Goal: Information Seeking & Learning: Find specific fact

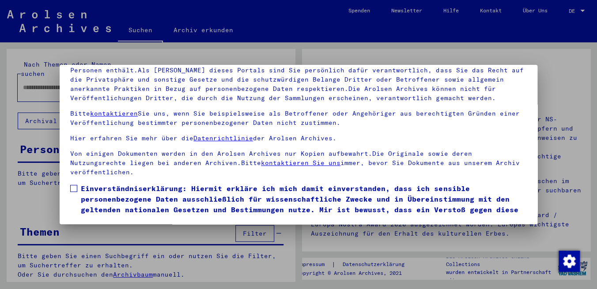
scroll to position [33, 0]
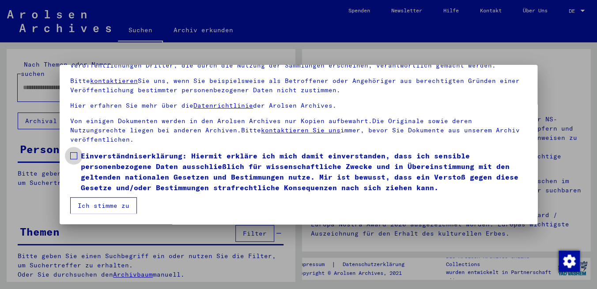
click at [78, 155] on label "Einverständniserklärung: Hiermit erkläre ich mich damit einverstanden, dass ich…" at bounding box center [298, 172] width 457 height 42
click at [91, 207] on button "Ich stimme zu" at bounding box center [103, 205] width 67 height 17
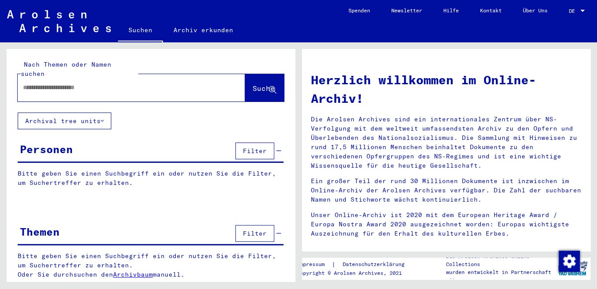
click at [64, 83] on input "text" at bounding box center [121, 87] width 196 height 9
type input "**********"
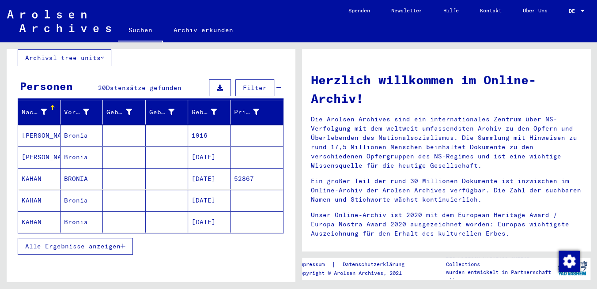
scroll to position [62, 0]
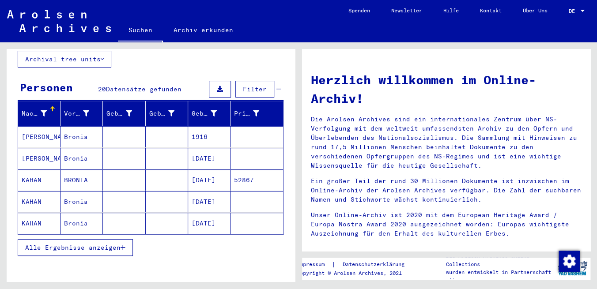
click at [84, 244] on span "Alle Ergebnisse anzeigen" at bounding box center [72, 248] width 95 height 8
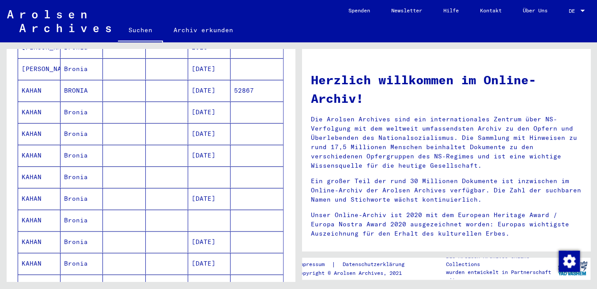
scroll to position [0, 0]
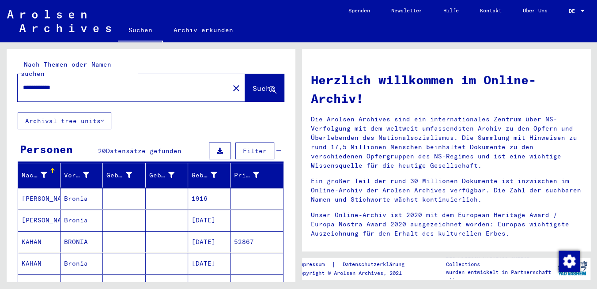
click at [200, 190] on mat-cell "1916" at bounding box center [209, 198] width 42 height 21
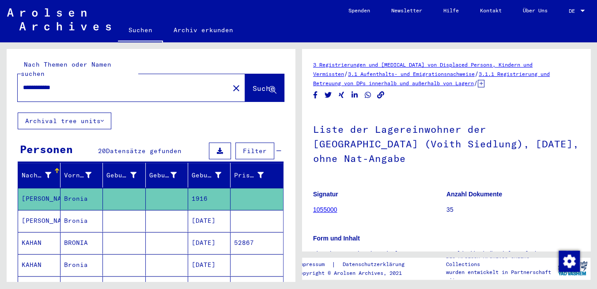
click at [200, 232] on mat-cell "[DATE]" at bounding box center [209, 243] width 42 height 22
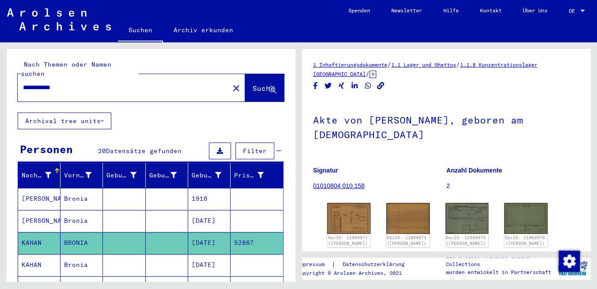
click at [202, 210] on mat-cell "[DATE]" at bounding box center [209, 221] width 42 height 22
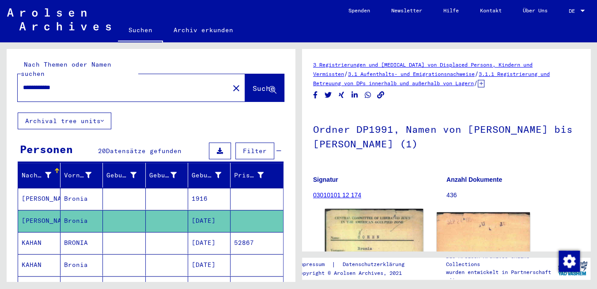
click at [369, 233] on img at bounding box center [374, 277] width 98 height 137
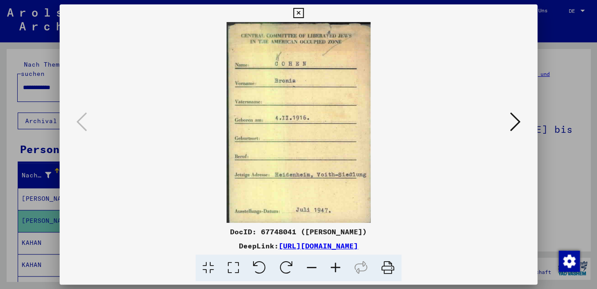
click at [515, 119] on icon at bounding box center [515, 121] width 11 height 21
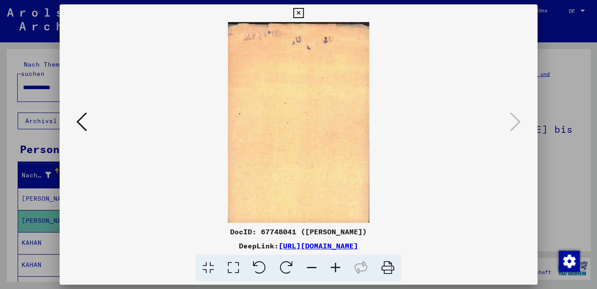
click at [304, 13] on icon at bounding box center [298, 13] width 10 height 11
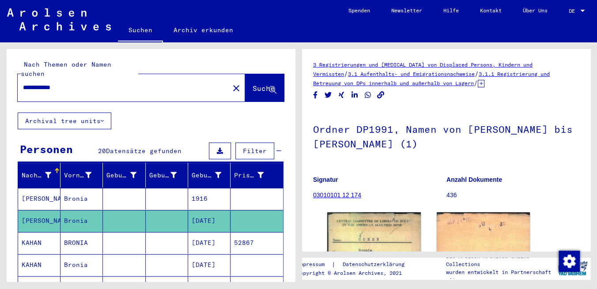
click at [79, 190] on mat-cell "Bronia" at bounding box center [82, 199] width 42 height 22
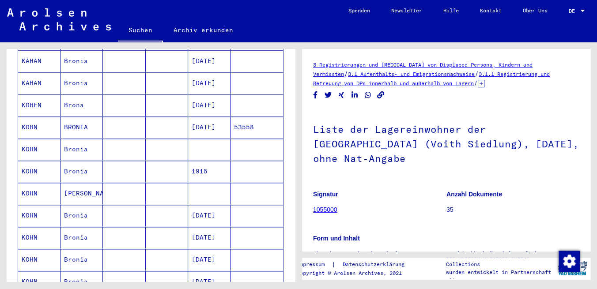
scroll to position [342, 0]
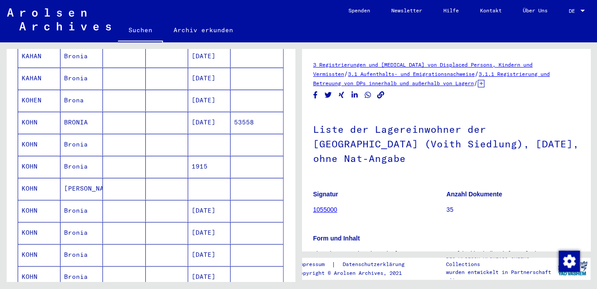
click at [200, 200] on mat-cell "[DATE]" at bounding box center [209, 211] width 42 height 22
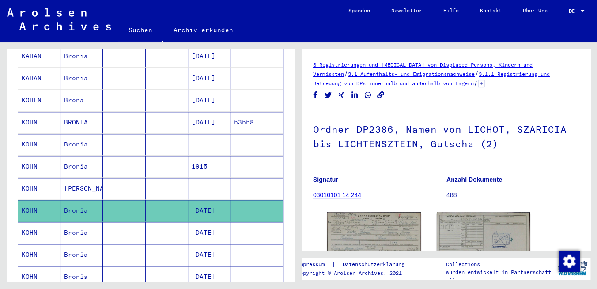
click at [199, 222] on mat-cell "[DATE]" at bounding box center [209, 233] width 42 height 22
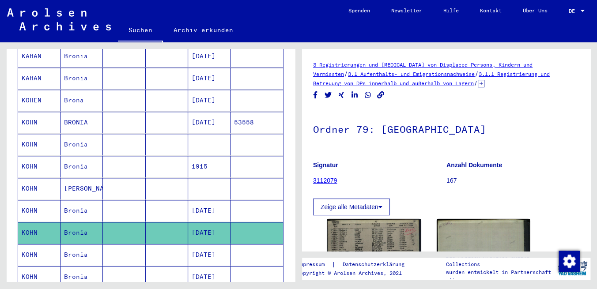
click at [196, 244] on mat-cell "[DATE]" at bounding box center [209, 255] width 42 height 22
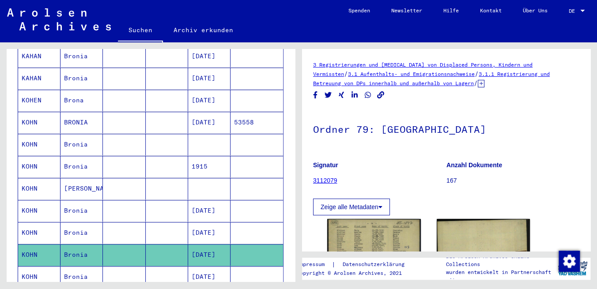
click at [201, 156] on mat-cell "1915" at bounding box center [209, 167] width 42 height 22
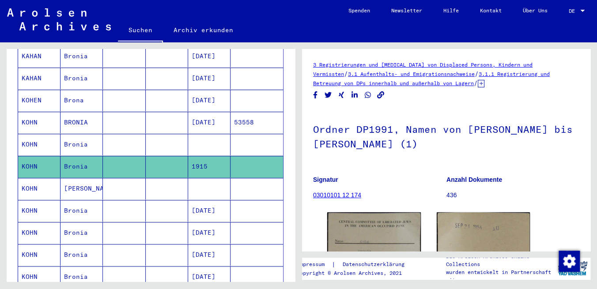
click at [201, 134] on mat-cell at bounding box center [209, 145] width 42 height 22
